Goal: Information Seeking & Learning: Understand process/instructions

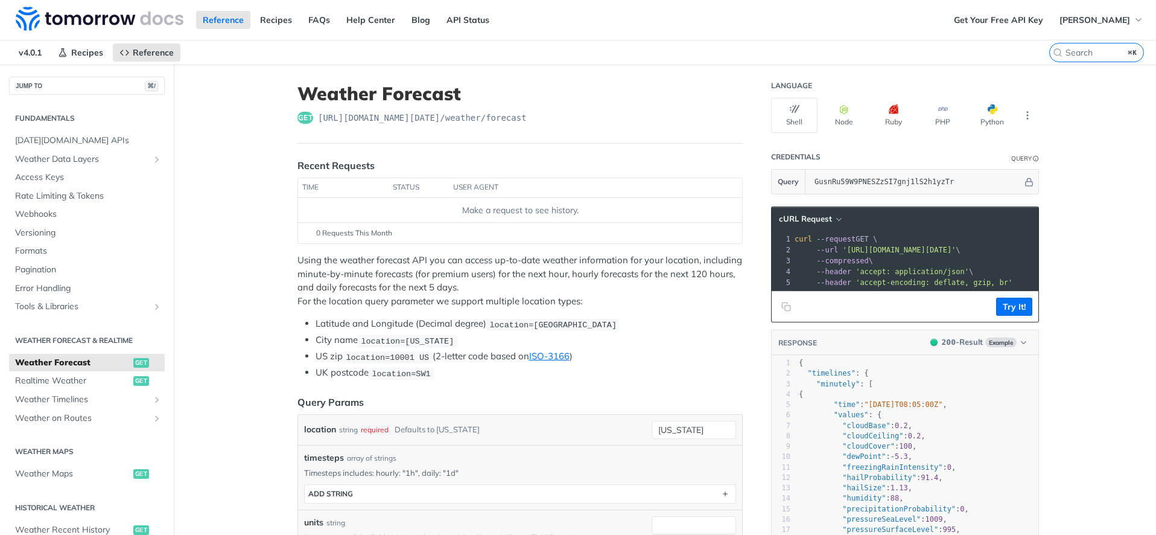
click at [634, 325] on li "Latitude and Longitude (Decimal degree) location=[GEOGRAPHIC_DATA]" at bounding box center [529, 324] width 427 height 14
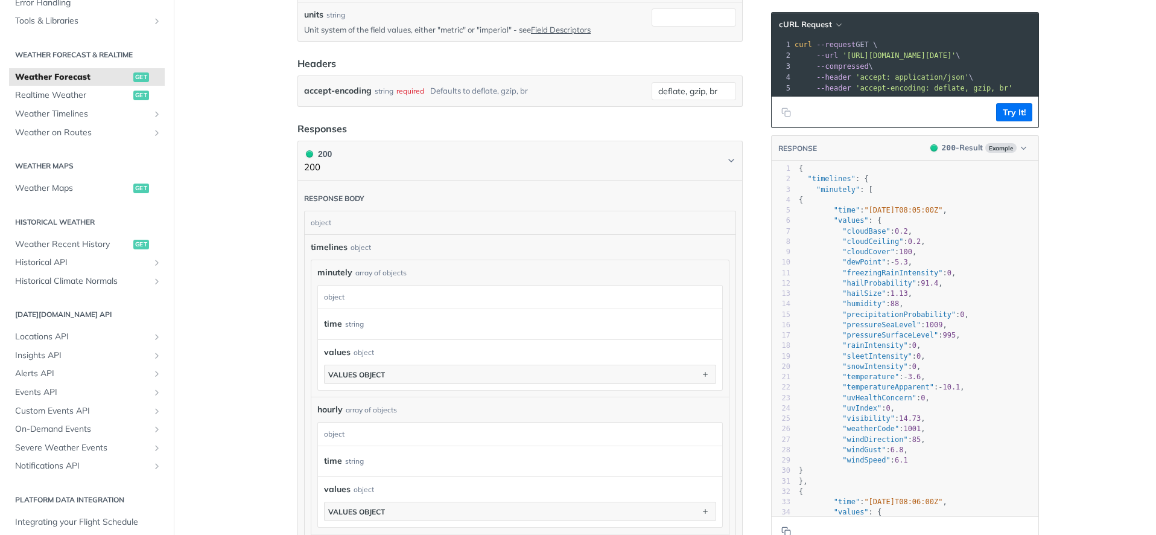
scroll to position [257, 0]
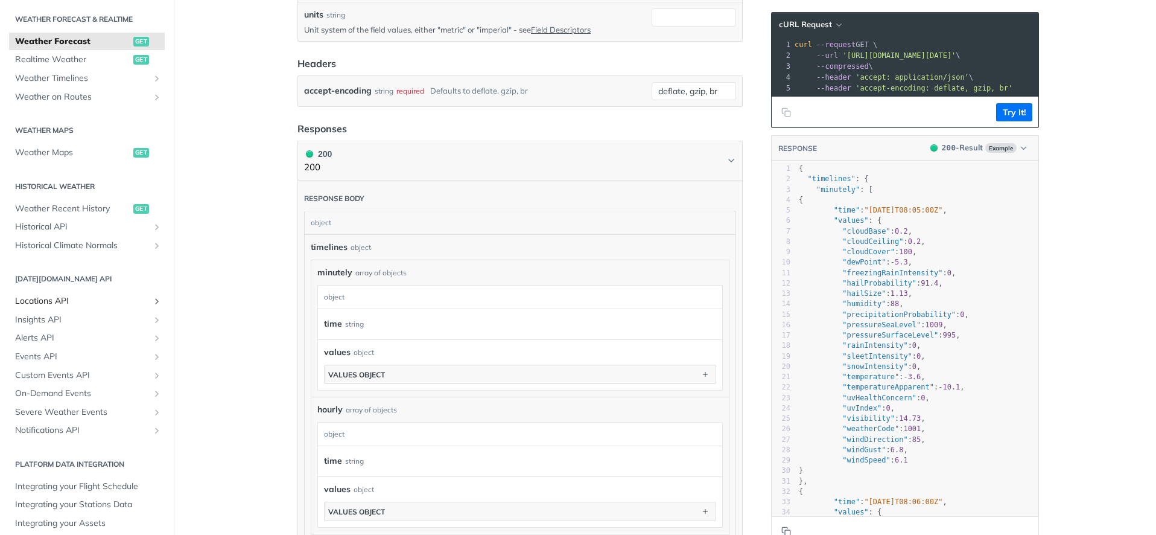
click at [39, 295] on span "Locations API" at bounding box center [82, 301] width 134 height 12
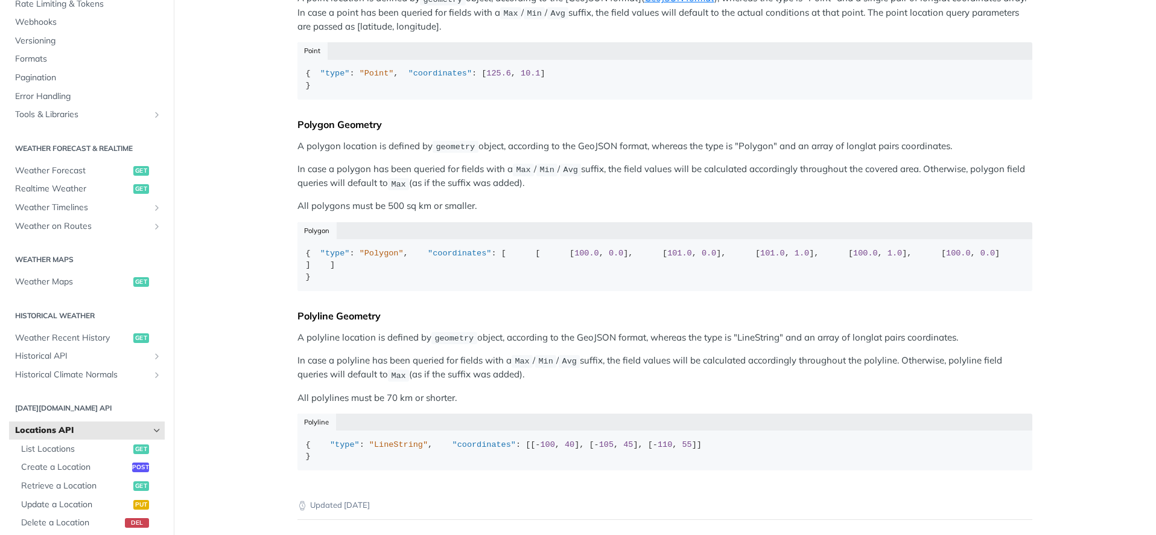
scroll to position [126, 0]
click at [73, 185] on span "Realtime Weather" at bounding box center [72, 191] width 115 height 12
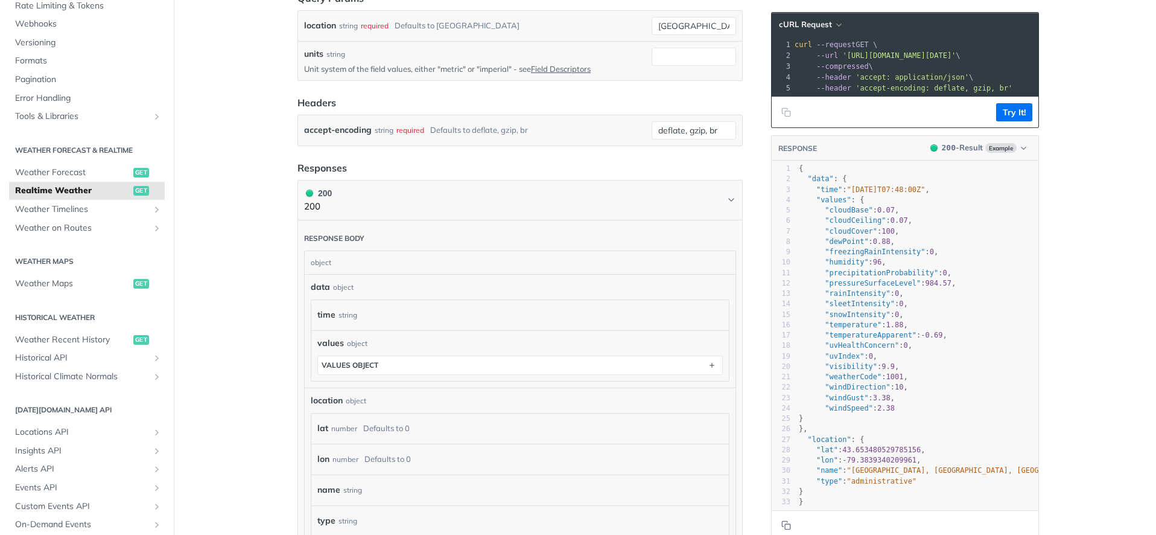
scroll to position [602, 0]
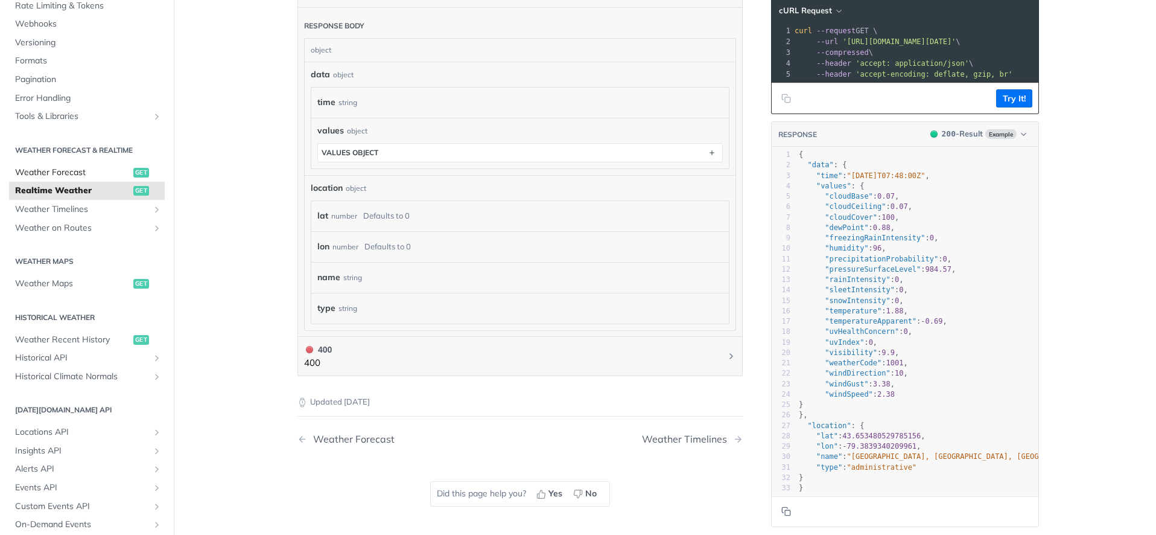
click at [92, 167] on span "Weather Forecast" at bounding box center [72, 173] width 115 height 12
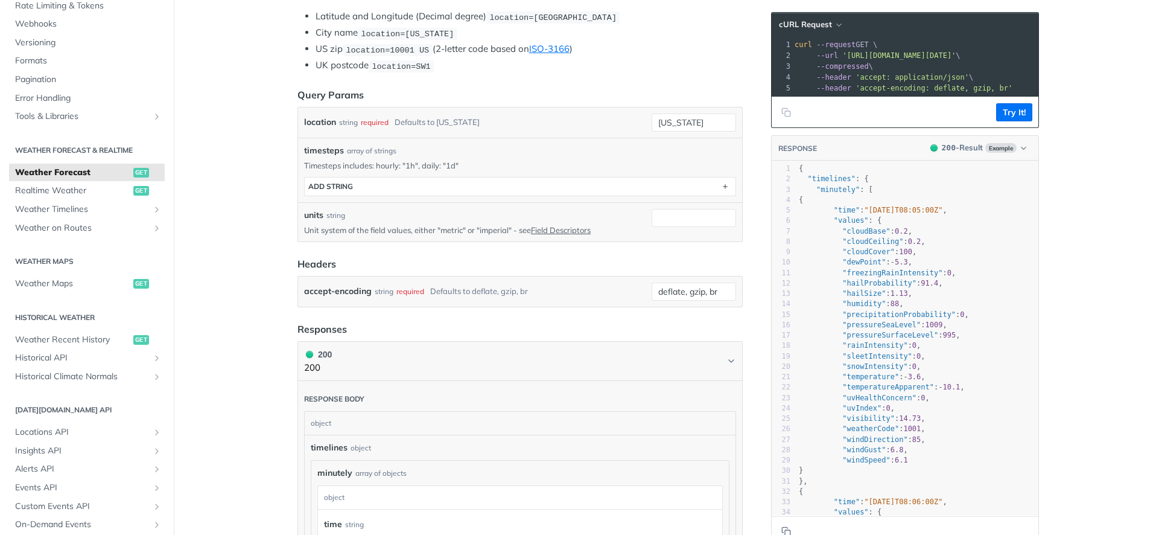
scroll to position [88, 0]
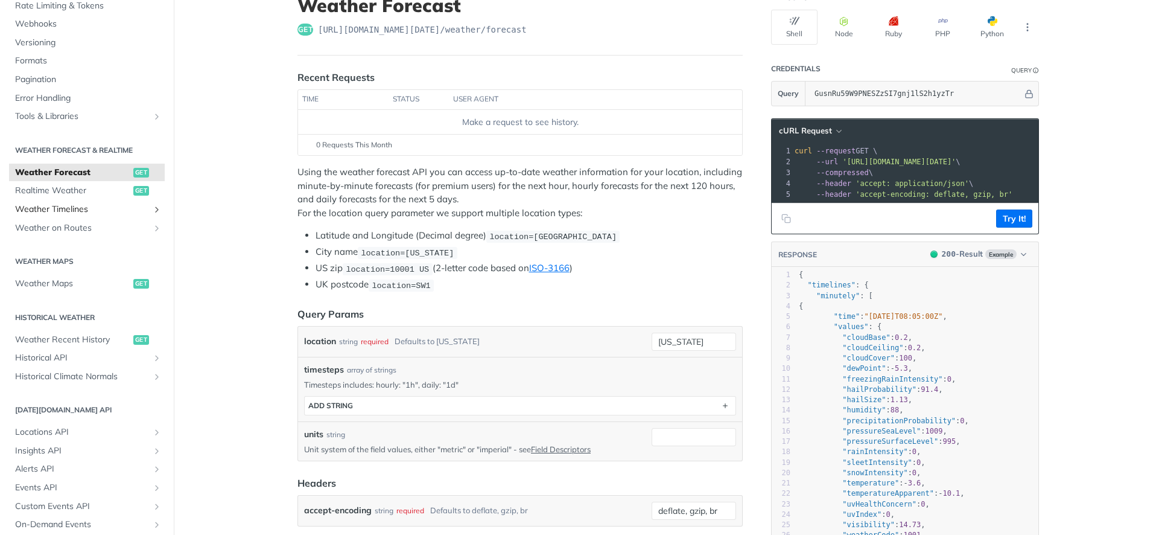
click at [75, 206] on span "Weather Timelines" at bounding box center [82, 209] width 134 height 12
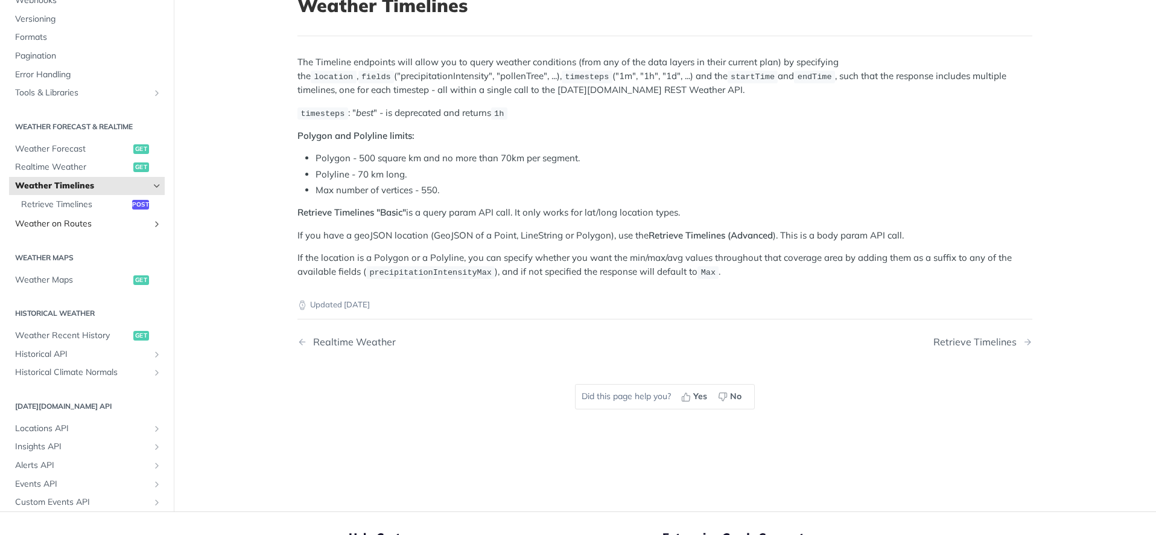
click at [69, 218] on span "Weather on Routes" at bounding box center [82, 224] width 134 height 12
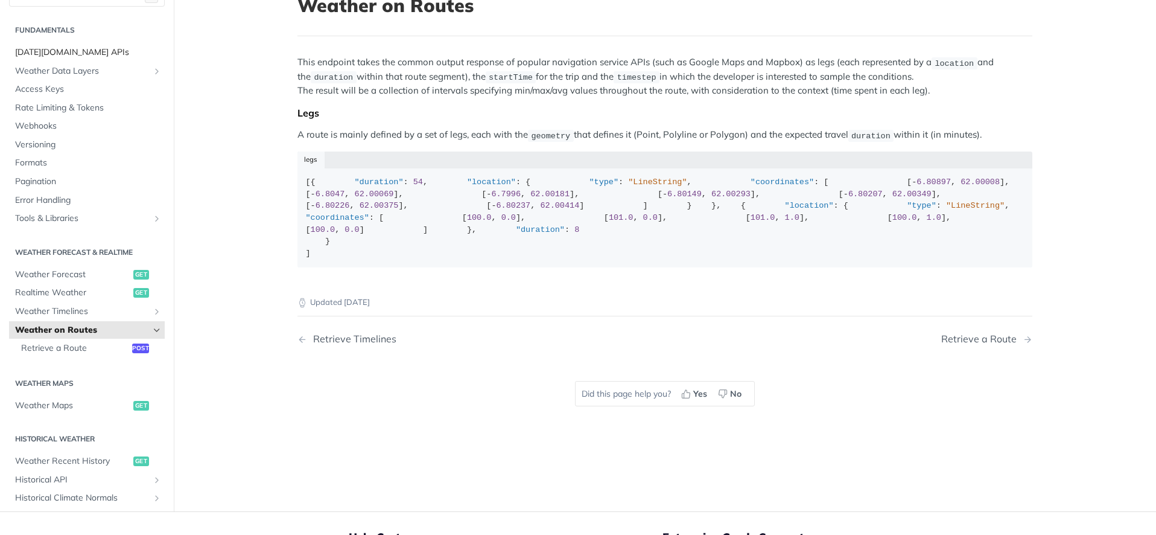
click at [51, 59] on span "[DATE][DOMAIN_NAME] APIs" at bounding box center [88, 52] width 147 height 12
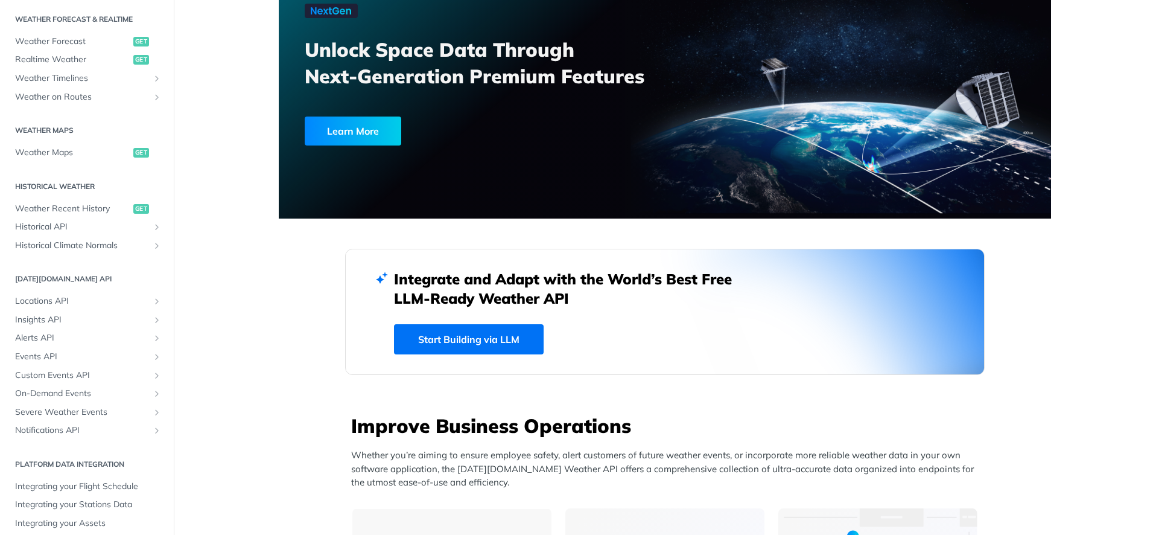
scroll to position [254, 0]
click at [59, 41] on span "Weather Forecast" at bounding box center [72, 44] width 115 height 12
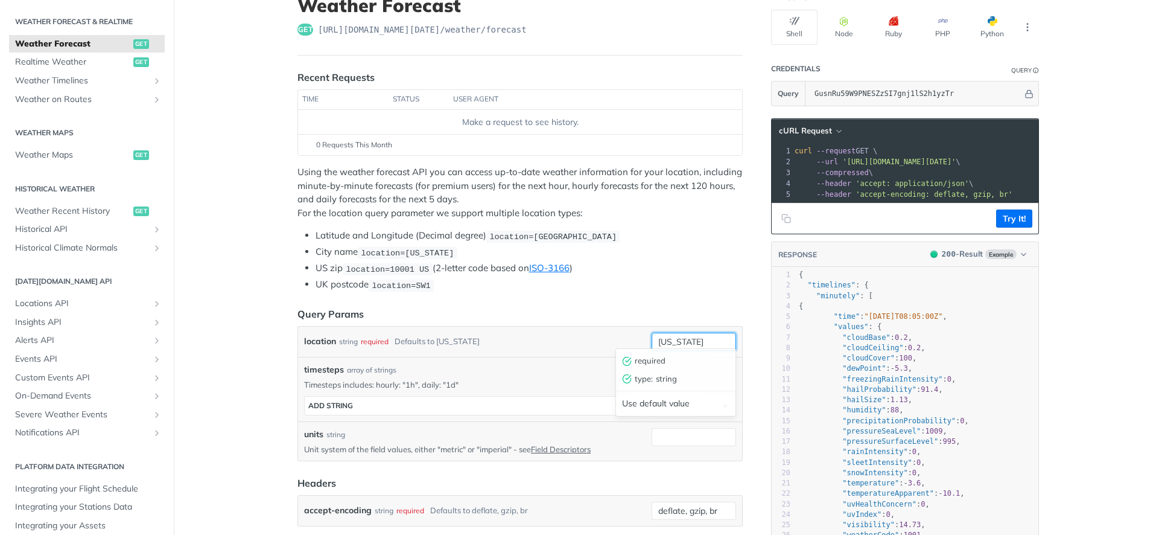
drag, startPoint x: 698, startPoint y: 337, endPoint x: 602, endPoint y: 334, distance: 96.0
click at [602, 334] on div "location string required Defaults to [US_STATE] [US_STATE] required type : stri…" at bounding box center [520, 342] width 432 height 18
type input "YO16 4XE"
click at [662, 265] on li "US zip location=10001 [GEOGRAPHIC_DATA] (2-letter code based on ISO-3166 )" at bounding box center [529, 268] width 427 height 14
click at [1023, 217] on button "Try It!" at bounding box center [1014, 218] width 36 height 18
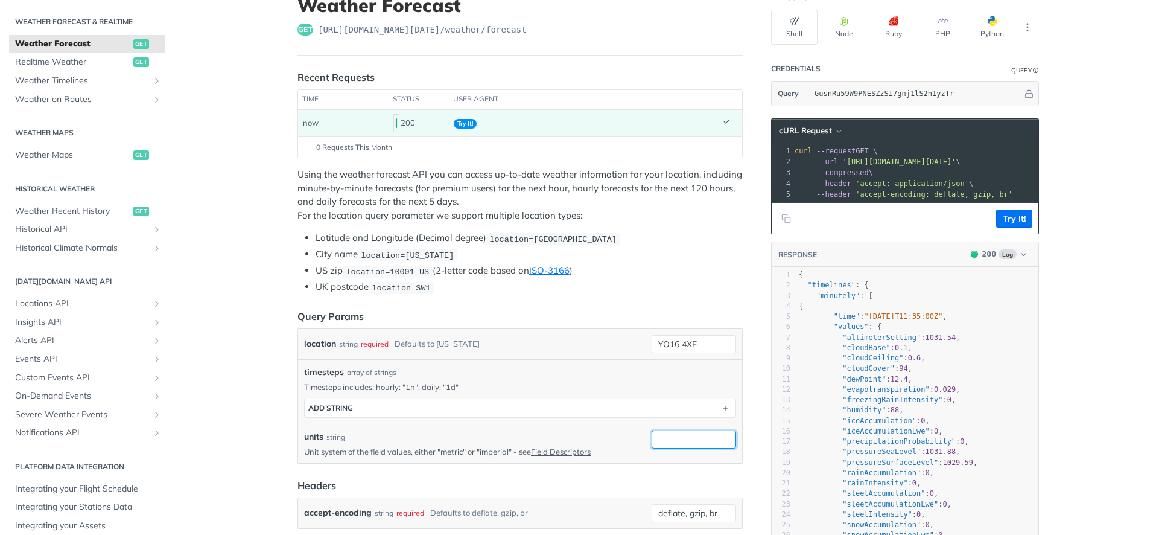
click at [684, 433] on input "units" at bounding box center [694, 439] width 84 height 18
click at [687, 282] on li "UK postcode location=SW1" at bounding box center [529, 287] width 427 height 14
click at [1013, 217] on button "Try It!" at bounding box center [1014, 218] width 36 height 18
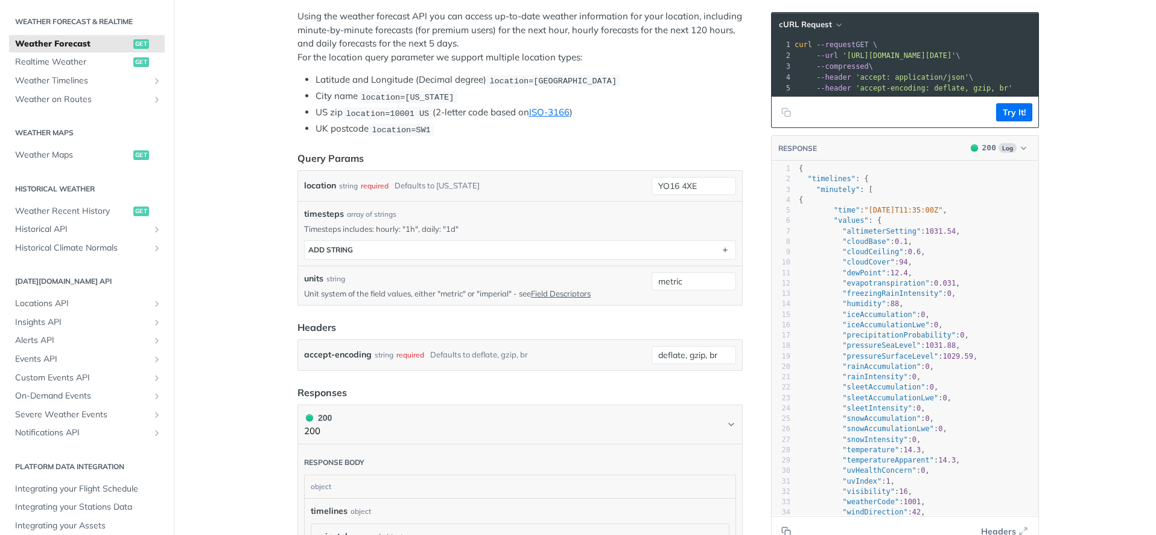
scroll to position [248, 0]
drag, startPoint x: 690, startPoint y: 272, endPoint x: 646, endPoint y: 272, distance: 44.1
click at [646, 272] on div "units string Unit system of the field values, either "metric" or "imperial" - s…" at bounding box center [520, 283] width 432 height 27
click at [1014, 112] on button "Try It!" at bounding box center [1014, 112] width 36 height 18
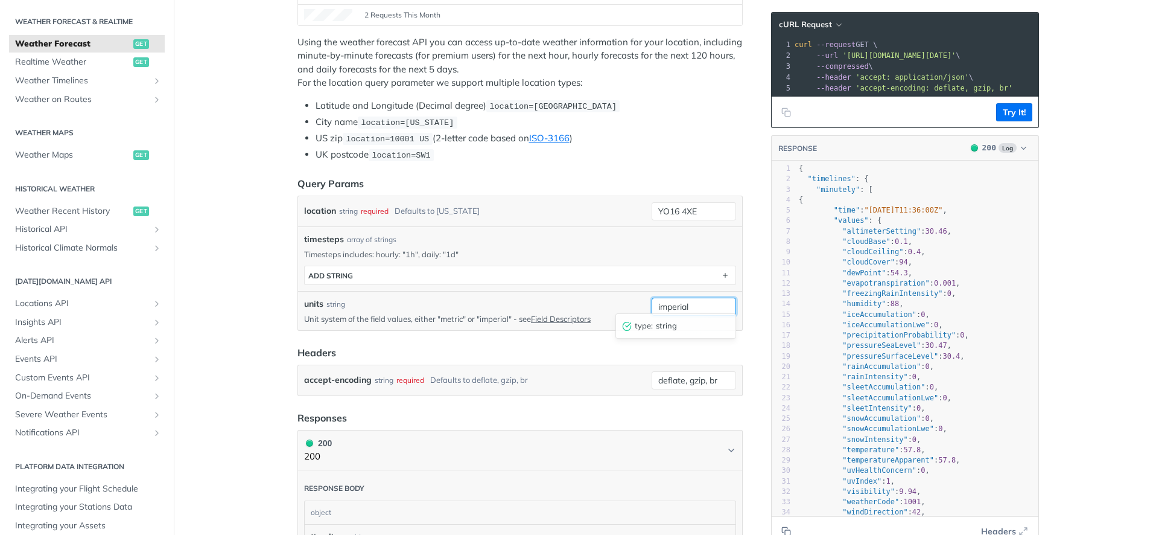
drag, startPoint x: 701, startPoint y: 302, endPoint x: 615, endPoint y: 302, distance: 85.7
click at [616, 302] on div "units string Unit system of the field values, either "metric" or "imperial" - s…" at bounding box center [520, 311] width 432 height 27
type input "metric"
click at [643, 331] on form "Query Params location string required Defaults to [US_STATE] YO16 4XE timesteps…" at bounding box center [520, 286] width 445 height 220
click at [1019, 109] on button "Try It!" at bounding box center [1014, 112] width 36 height 18
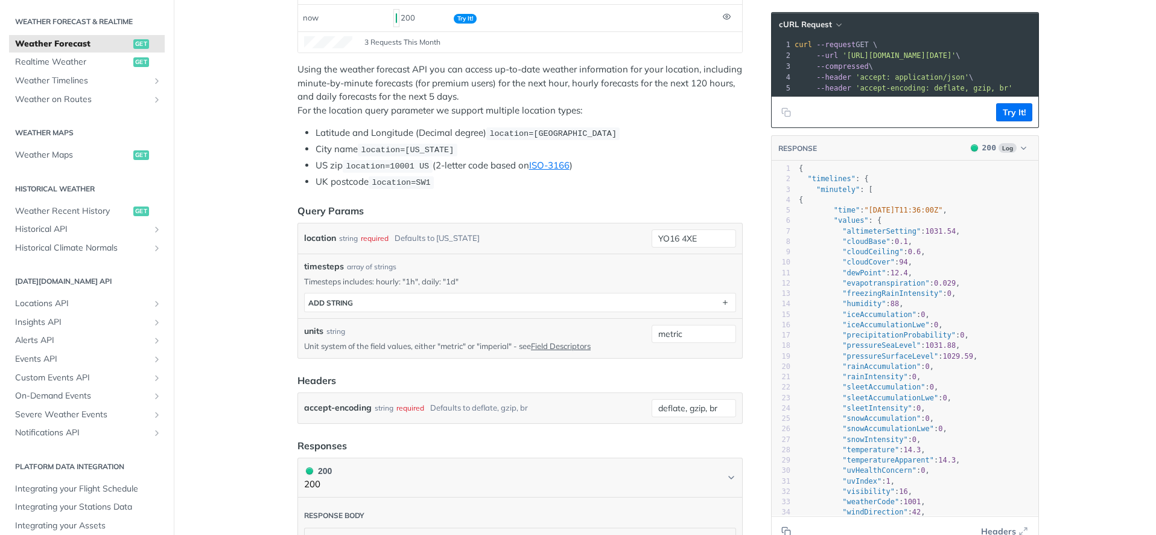
click at [604, 261] on div "timesteps array of strings" at bounding box center [520, 266] width 432 height 13
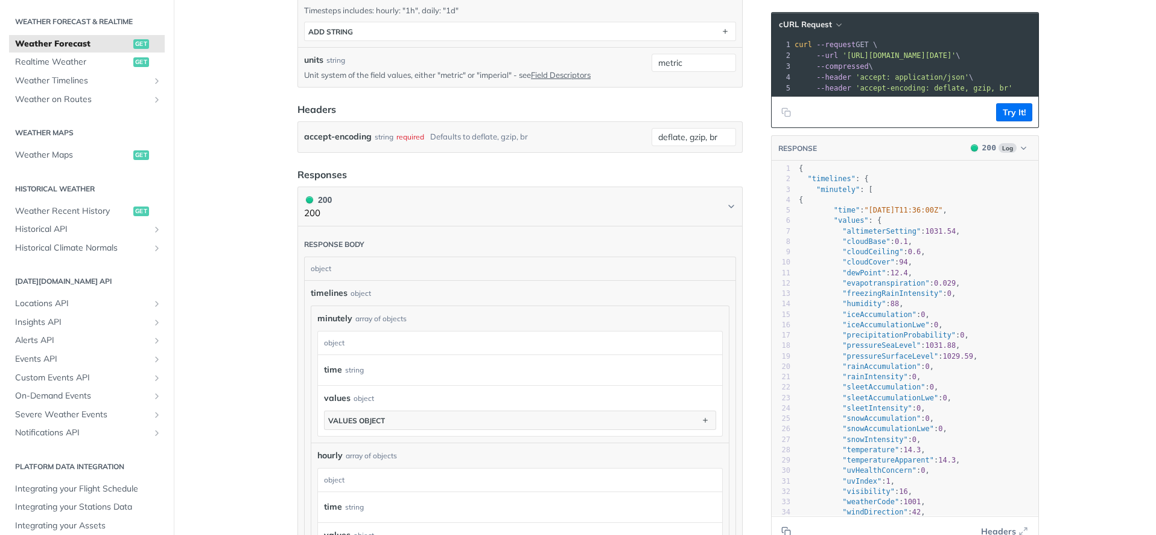
scroll to position [521, 0]
click at [387, 416] on button "values object" at bounding box center [520, 418] width 391 height 18
click at [211, 308] on main "JUMP TO ⌘/ Fundamentals [DATE][DOMAIN_NAME] APIs Weather Data Layers Core Proba…" at bounding box center [578, 319] width 1156 height 1551
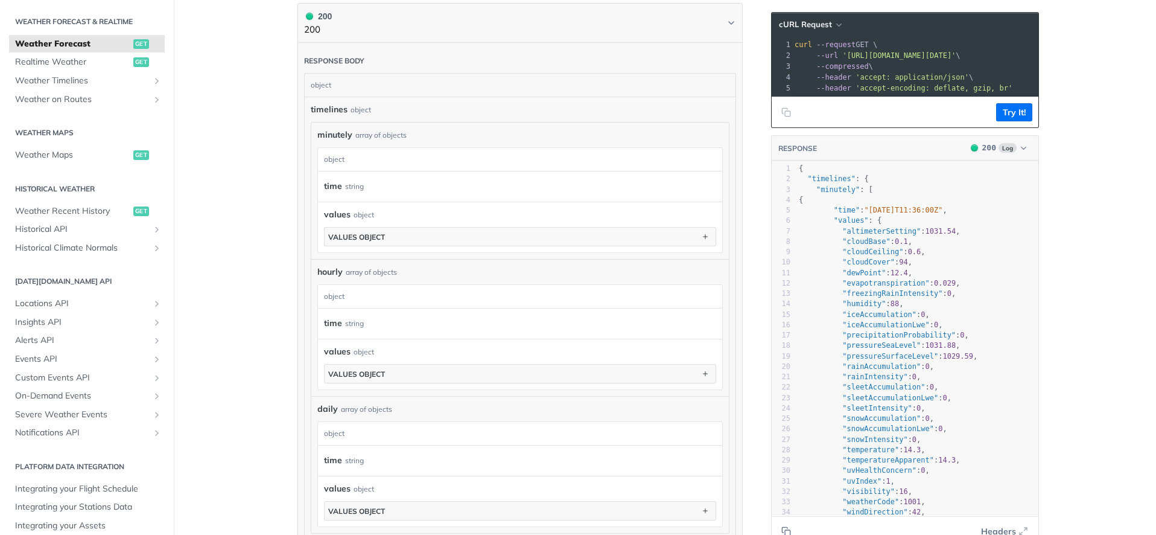
scroll to position [635, 0]
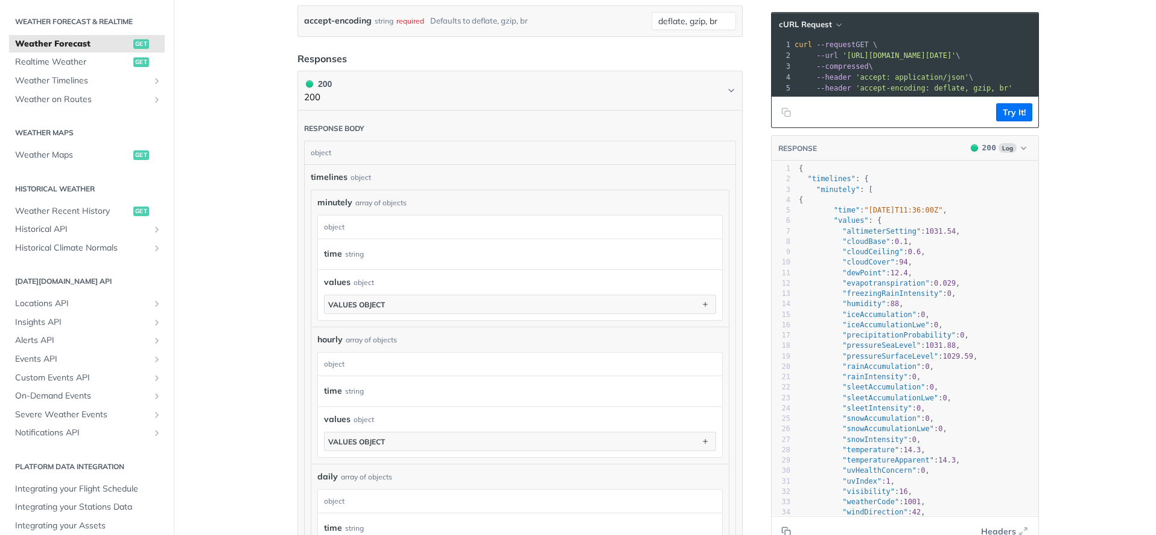
click at [373, 219] on div "object" at bounding box center [518, 226] width 401 height 23
click at [399, 299] on button "values object" at bounding box center [520, 304] width 391 height 18
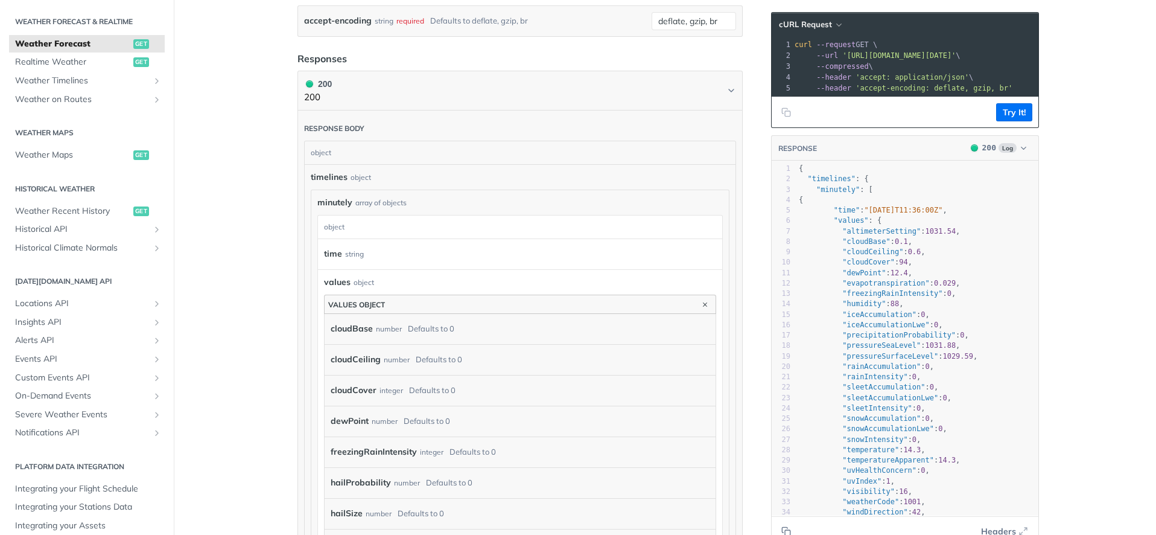
click at [399, 299] on button "values object" at bounding box center [520, 304] width 391 height 18
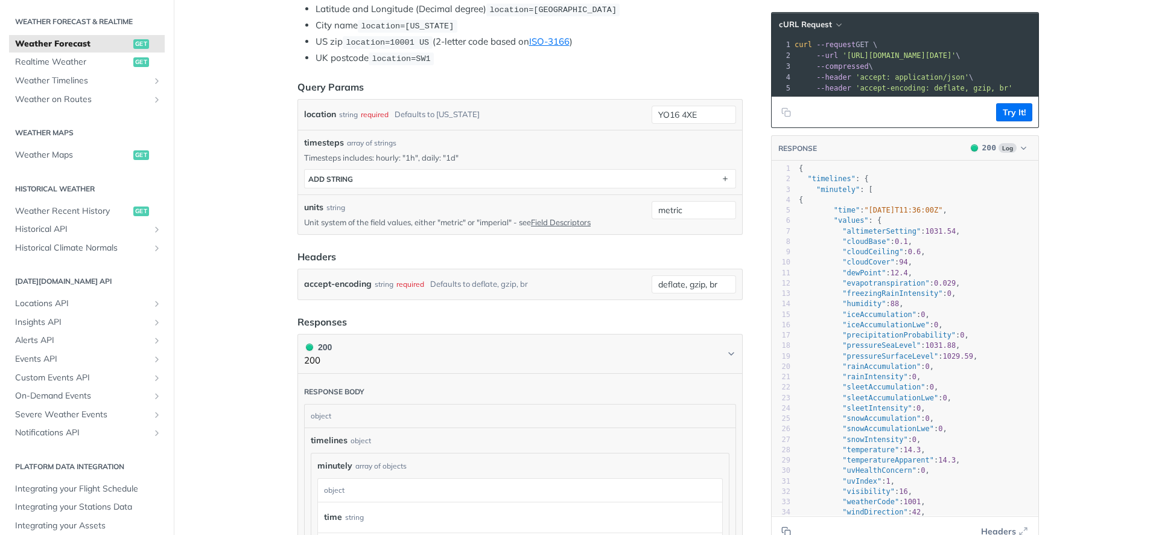
scroll to position [0, 0]
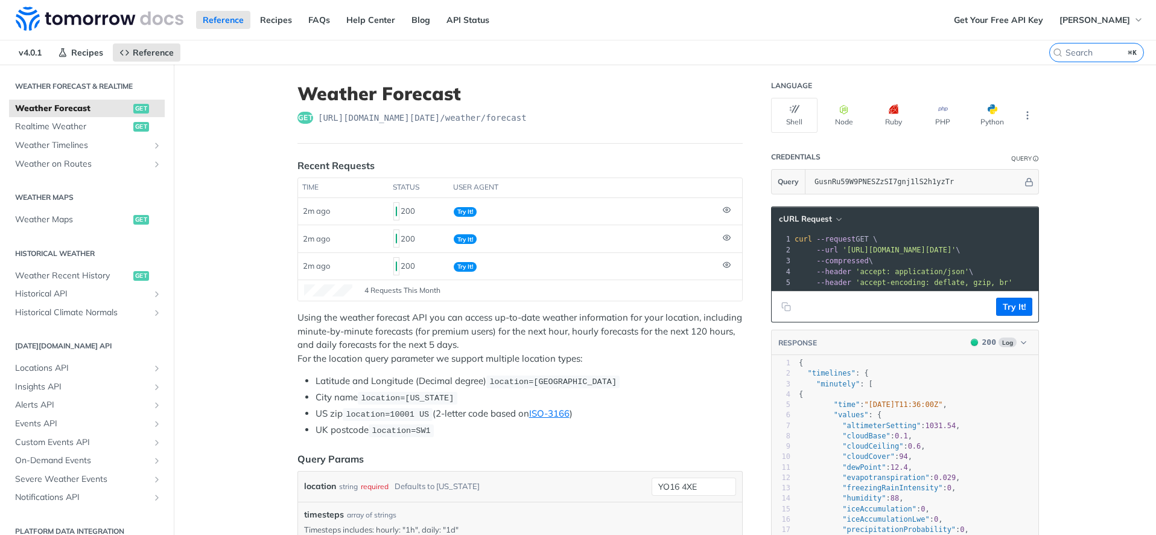
click at [567, 117] on div "get [URL][DOMAIN_NAME][DATE] /weather/forecast" at bounding box center [520, 118] width 445 height 12
click at [259, 18] on link "Recipes" at bounding box center [275, 20] width 45 height 18
